Goal: Task Accomplishment & Management: Complete application form

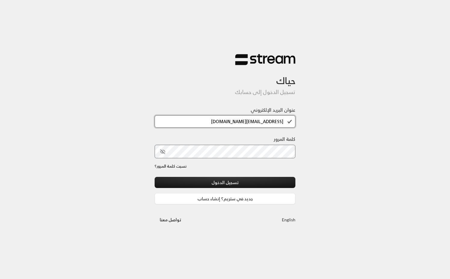
click at [232, 128] on input "[EMAIL_ADDRESS][DOMAIN_NAME]" at bounding box center [225, 121] width 141 height 12
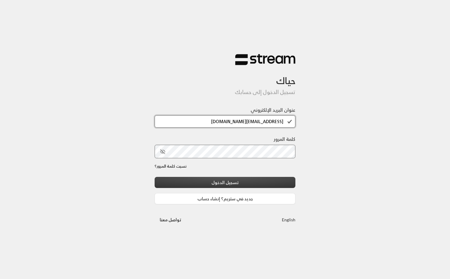
type input "[EMAIL_ADDRESS][DOMAIN_NAME]"
click at [225, 185] on button "تسجيل الدخول" at bounding box center [225, 182] width 141 height 11
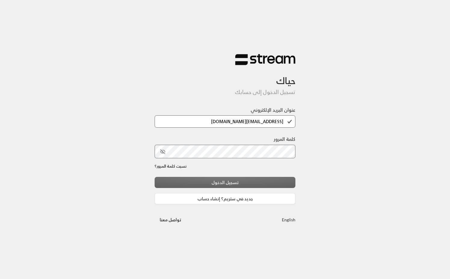
click at [115, 181] on div "حياك تسجيل الدخول إلى حسابك عنوان البريد الإلكتروني [EMAIL_ADDRESS][DOMAIN_NAME…" at bounding box center [225, 139] width 450 height 279
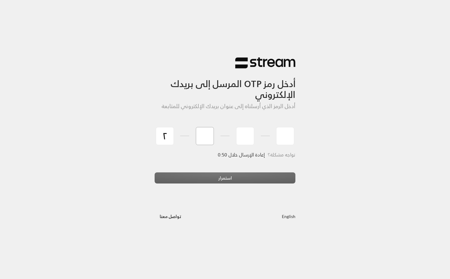
type input "2"
type input "5"
type input "3"
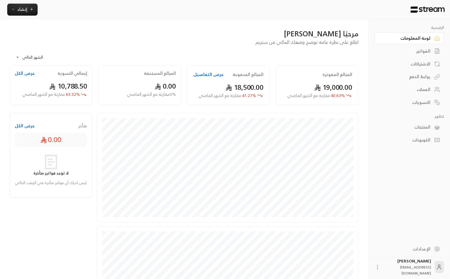
click at [21, 61] on body "**********" at bounding box center [225, 139] width 450 height 279
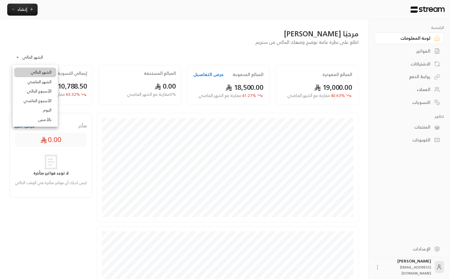
click at [36, 82] on li "الشهر الماضي" at bounding box center [35, 82] width 42 height 10
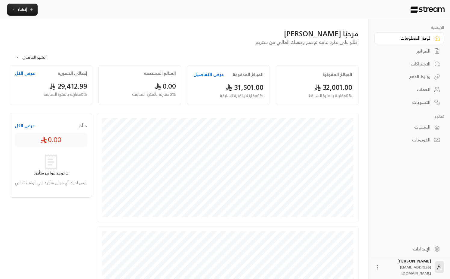
click at [33, 58] on body "**********" at bounding box center [225, 139] width 450 height 279
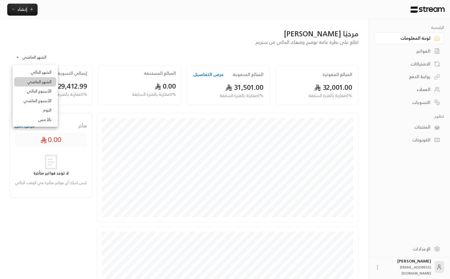
click at [38, 72] on li "الشهر الحالي" at bounding box center [35, 73] width 42 height 10
type input "**********"
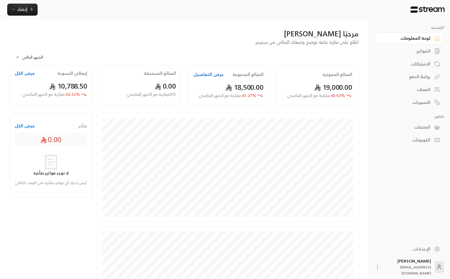
click at [110, 57] on div "**********" at bounding box center [184, 56] width 349 height 20
click at [419, 77] on div "روابط الدفع" at bounding box center [406, 77] width 48 height 6
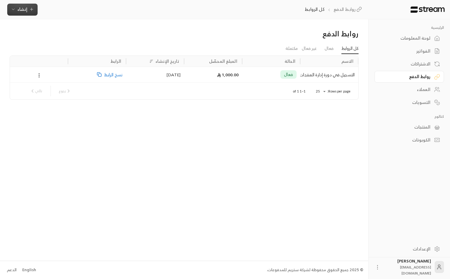
click at [31, 11] on icon "button" at bounding box center [31, 9] width 5 height 5
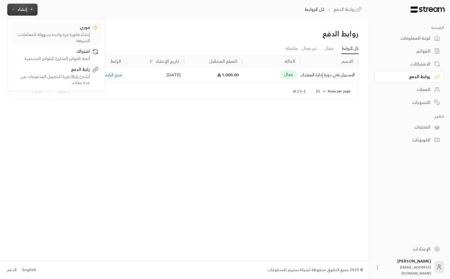
click at [82, 33] on div "إنشاء فاتورة مرة واحدة بسهولة للمعاملات السريعة." at bounding box center [52, 38] width 76 height 12
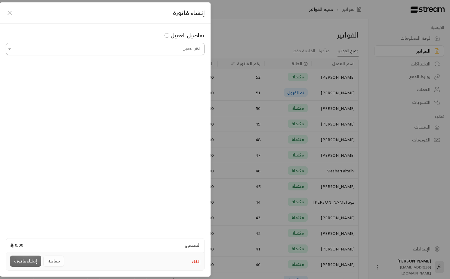
click at [152, 49] on input "اختر العميل" at bounding box center [105, 49] width 198 height 11
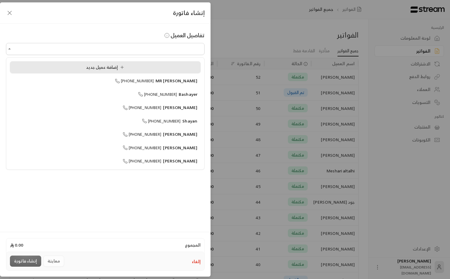
click at [136, 69] on div "إضافة عميل جديد" at bounding box center [105, 67] width 184 height 6
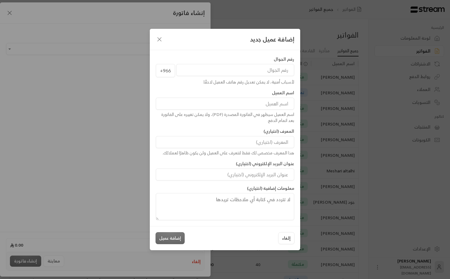
click at [237, 105] on input at bounding box center [225, 104] width 138 height 12
type input "[PERSON_NAME]"
click at [264, 141] on input at bounding box center [225, 142] width 138 height 12
click at [264, 175] on input at bounding box center [225, 175] width 138 height 12
paste input "[EMAIL_ADDRESS][DOMAIN_NAME]"
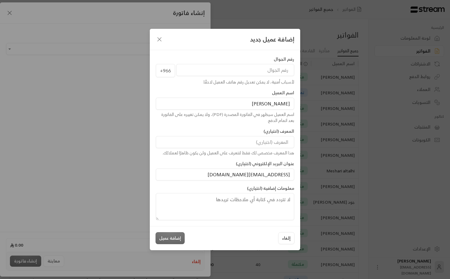
type input "[EMAIL_ADDRESS][DOMAIN_NAME]"
click at [263, 76] on input "tel" at bounding box center [235, 70] width 118 height 12
paste input "[PHONE_NUMBER]"
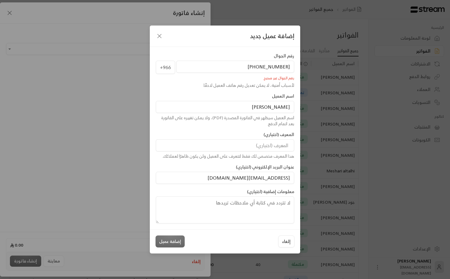
click at [277, 70] on input "[PHONE_NUMBER]" at bounding box center [235, 67] width 118 height 12
paste input "tel"
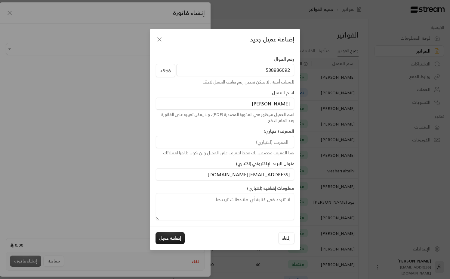
type input "538986092"
click at [233, 85] on div "لأسباب أمنية، لا يمكن تعديل رقم هاتف العميل لاحقًا." at bounding box center [225, 82] width 138 height 6
click at [170, 239] on button "إضافة عميل" at bounding box center [169, 238] width 29 height 12
type input "**********"
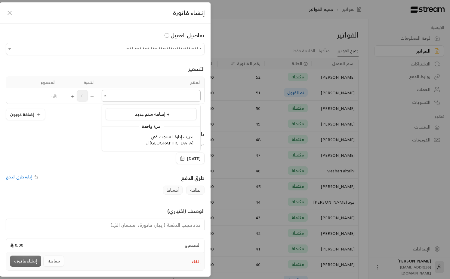
click at [152, 95] on input "اختر العميل" at bounding box center [151, 96] width 99 height 11
click at [155, 116] on span "إضافة منتج جديد +" at bounding box center [152, 114] width 34 height 8
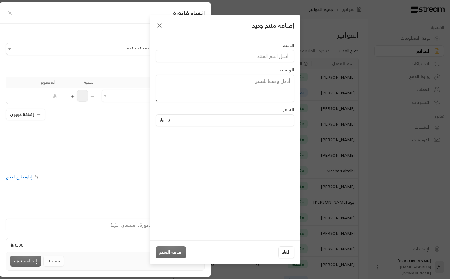
click at [162, 27] on icon "button" at bounding box center [159, 25] width 7 height 7
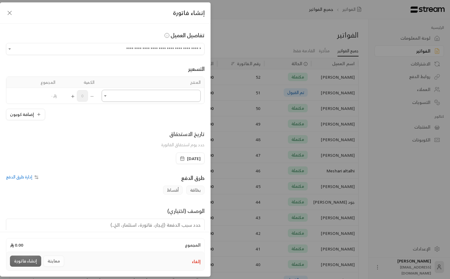
click at [132, 99] on input "اختر العميل" at bounding box center [151, 96] width 99 height 11
click at [146, 137] on span "تدريب إدارة المنتجات في ال[GEOGRAPHIC_DATA]" at bounding box center [170, 140] width 48 height 14
type input "**********"
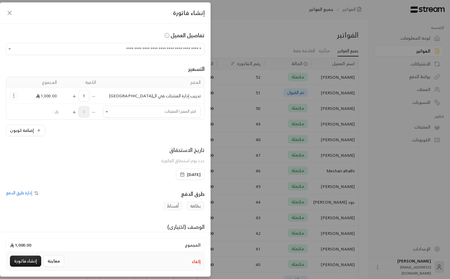
click at [112, 138] on div "**********" at bounding box center [105, 127] width 210 height 207
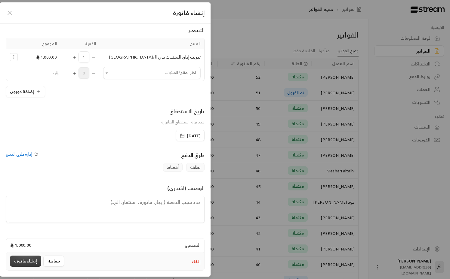
click at [25, 263] on button "إنشاء فاتورة" at bounding box center [25, 261] width 31 height 11
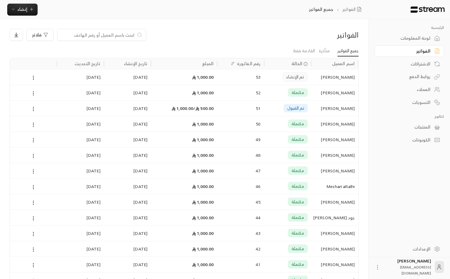
click at [249, 32] on div "فلاتر" at bounding box center [140, 35] width 260 height 12
click at [325, 53] on link "متأخرة" at bounding box center [324, 51] width 11 height 11
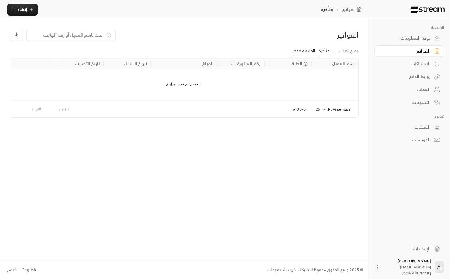
click at [309, 51] on link "القادمة فقط" at bounding box center [304, 51] width 22 height 11
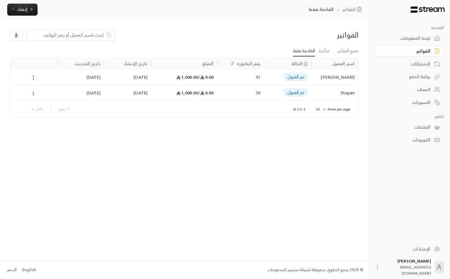
click at [241, 97] on div "39" at bounding box center [241, 92] width 40 height 15
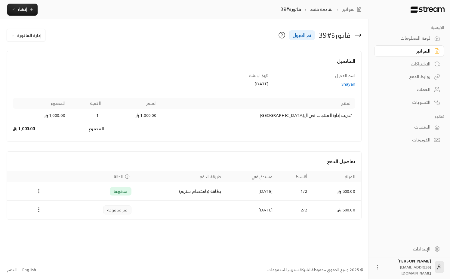
click at [311, 143] on div "التفاصيل اسم العميل Shayan تاريخ الإنشاء [DATE] المنتج السعر الكمية المجموع تدر…" at bounding box center [184, 135] width 349 height 169
click at [359, 36] on icon at bounding box center [357, 35] width 7 height 7
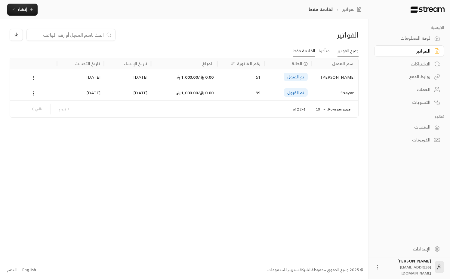
click at [342, 48] on link "جميع الفواتير" at bounding box center [347, 51] width 21 height 11
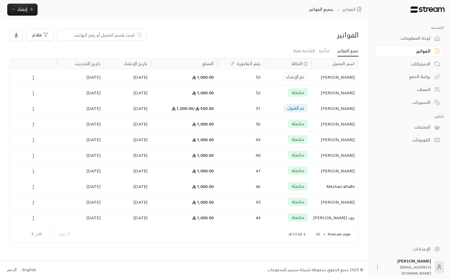
click at [250, 49] on ul "جميع الفواتير متأخرة القادمة فقط" at bounding box center [184, 51] width 349 height 11
click at [305, 50] on link "القادمة فقط" at bounding box center [304, 51] width 22 height 11
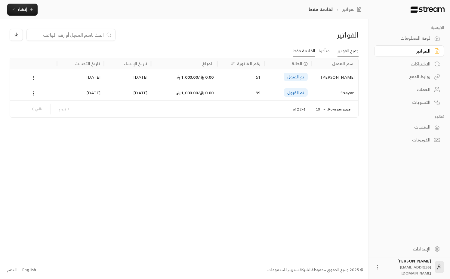
click at [351, 56] on link "جميع الفواتير" at bounding box center [347, 51] width 21 height 11
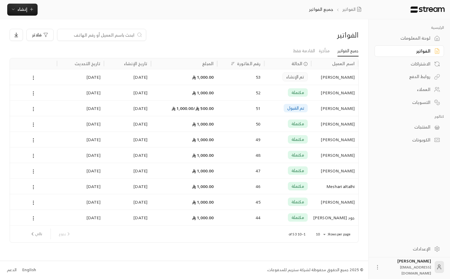
click at [310, 91] on div "مكتملة" at bounding box center [287, 93] width 47 height 16
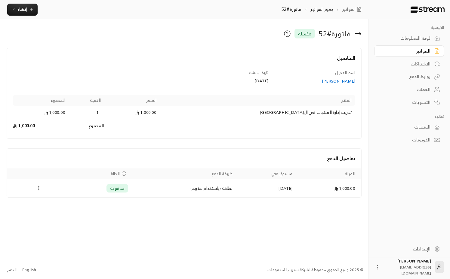
click at [211, 187] on td "بطاقة (باستخدام ستريم)" at bounding box center [184, 188] width 104 height 18
click at [202, 204] on div "فاتورة # 52 مكتملة التفاصيل اسم العميل [PERSON_NAME] تاريخ الإنشاء [DATE] المنت…" at bounding box center [184, 139] width 368 height 241
